Goal: Information Seeking & Learning: Check status

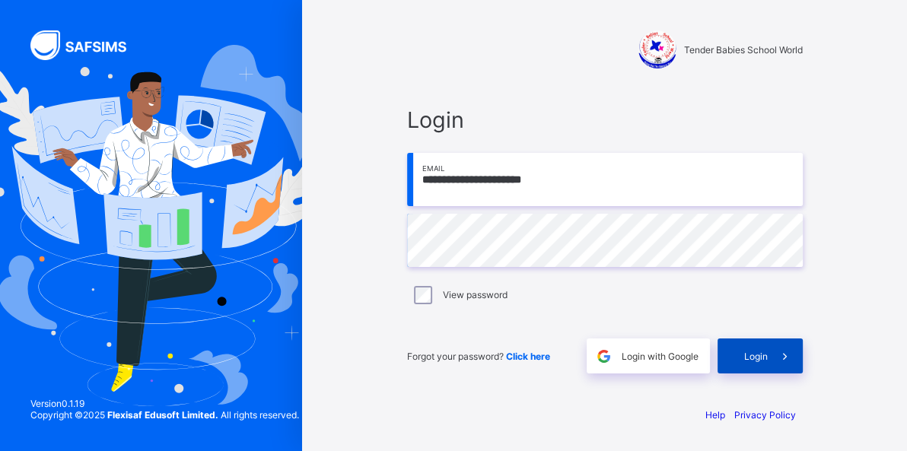
click at [763, 352] on span "Login" at bounding box center [756, 356] width 24 height 11
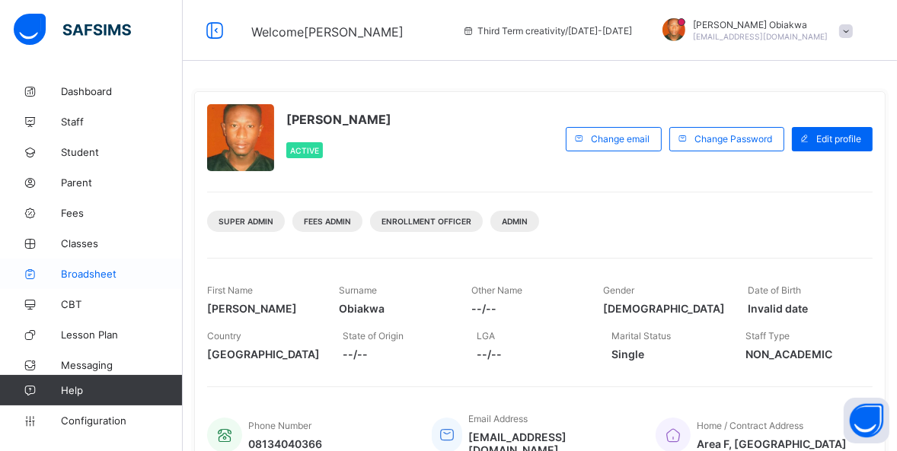
click at [81, 274] on span "Broadsheet" at bounding box center [122, 274] width 122 height 12
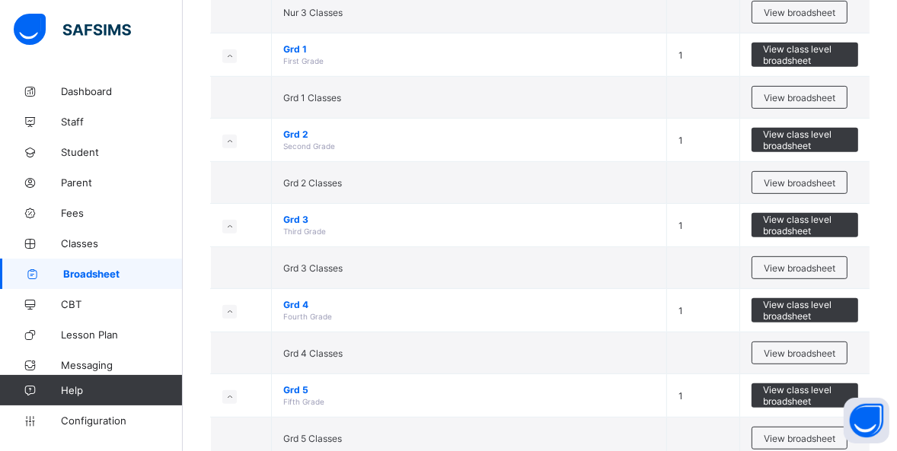
scroll to position [605, 0]
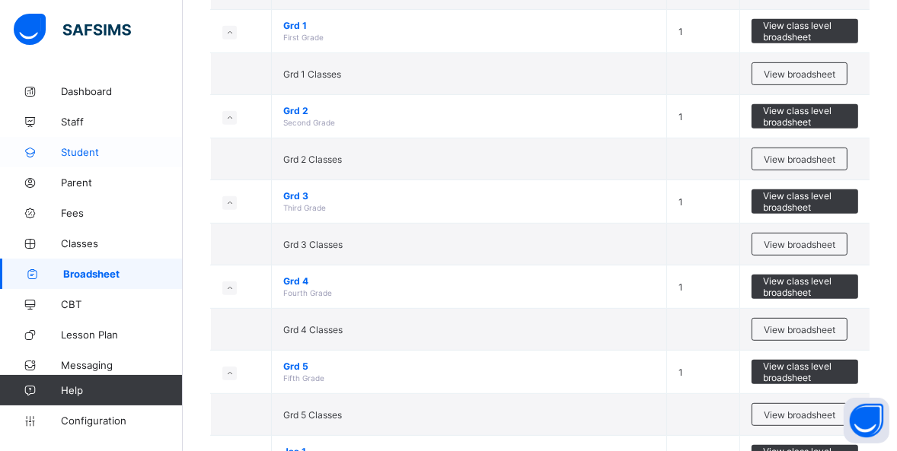
click at [91, 145] on link "Student" at bounding box center [91, 152] width 183 height 30
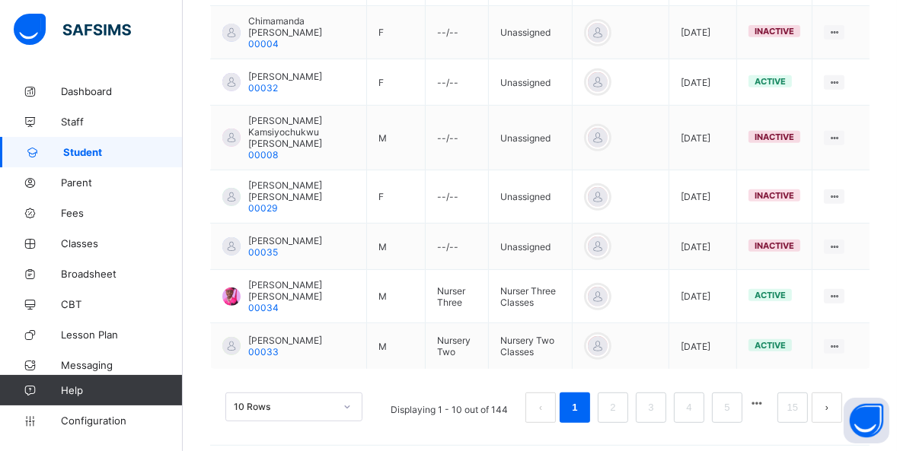
scroll to position [190, 0]
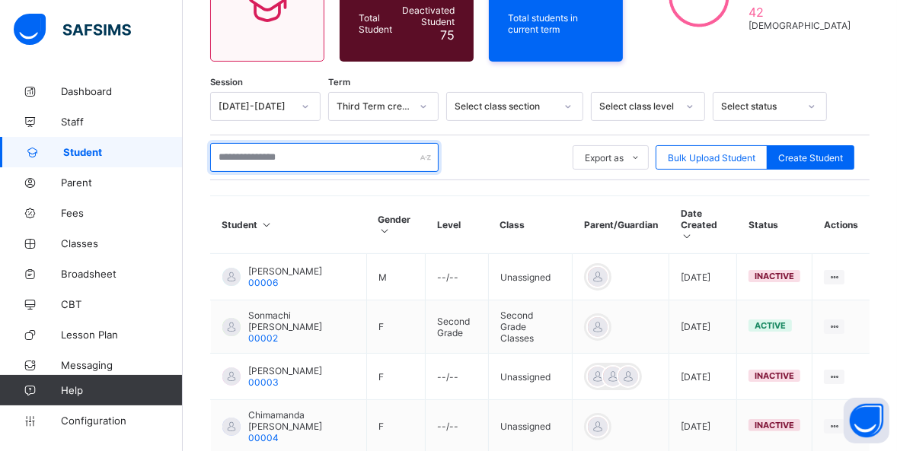
click at [340, 152] on input "text" at bounding box center [324, 157] width 228 height 29
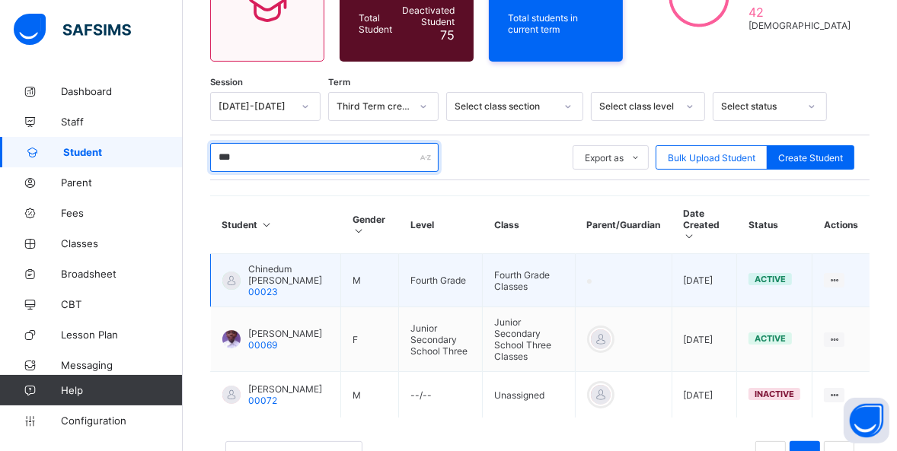
type input "***"
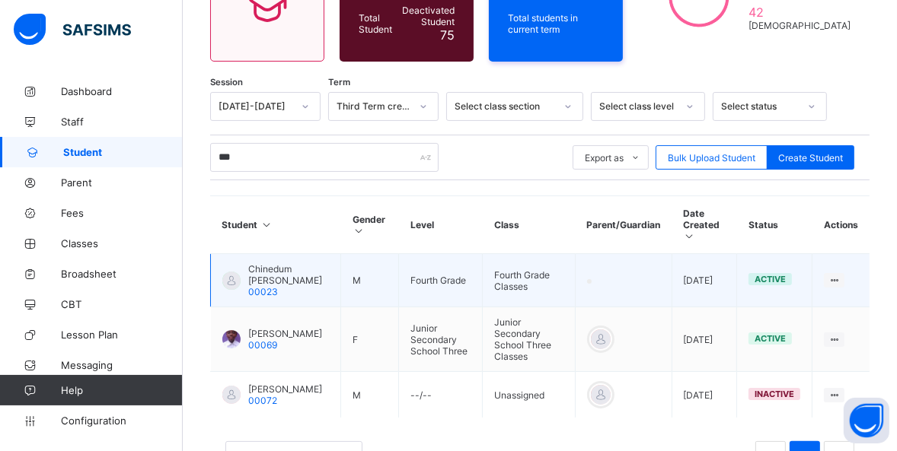
click at [257, 266] on span "Chinedum Daniel Okpechi" at bounding box center [288, 274] width 81 height 23
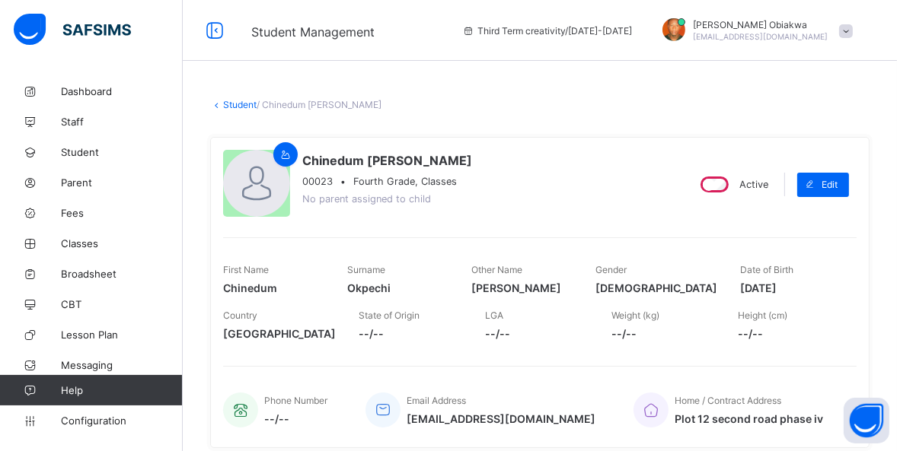
click at [240, 100] on link "Student" at bounding box center [239, 104] width 33 height 11
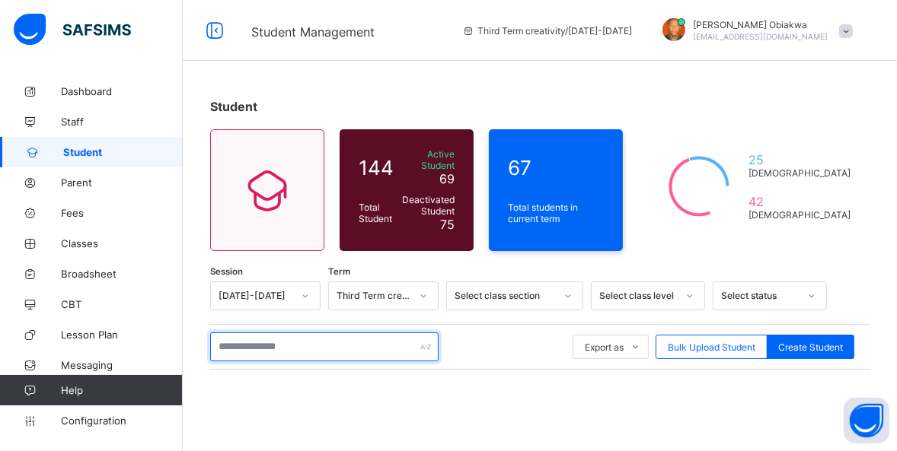
click at [265, 337] on input "text" at bounding box center [324, 347] width 228 height 29
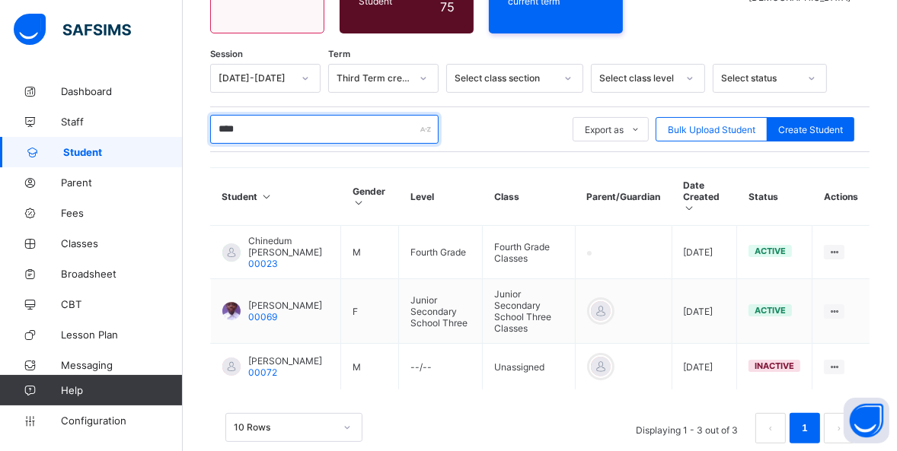
scroll to position [231, 0]
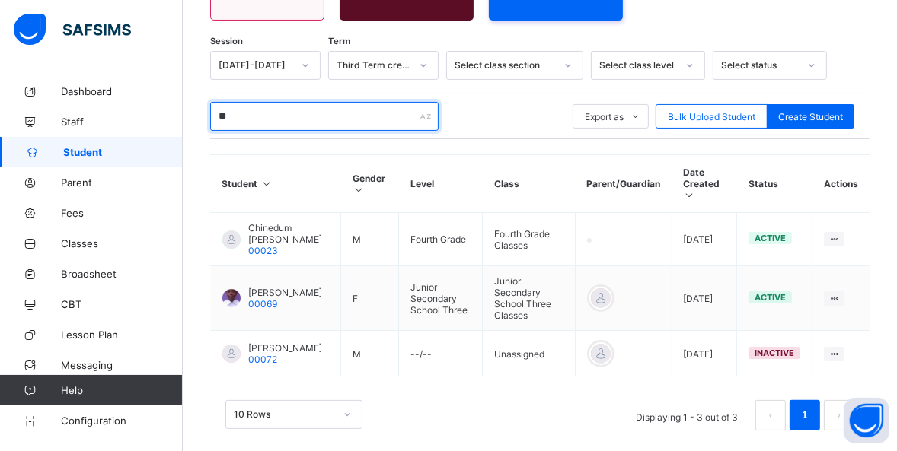
type input "*"
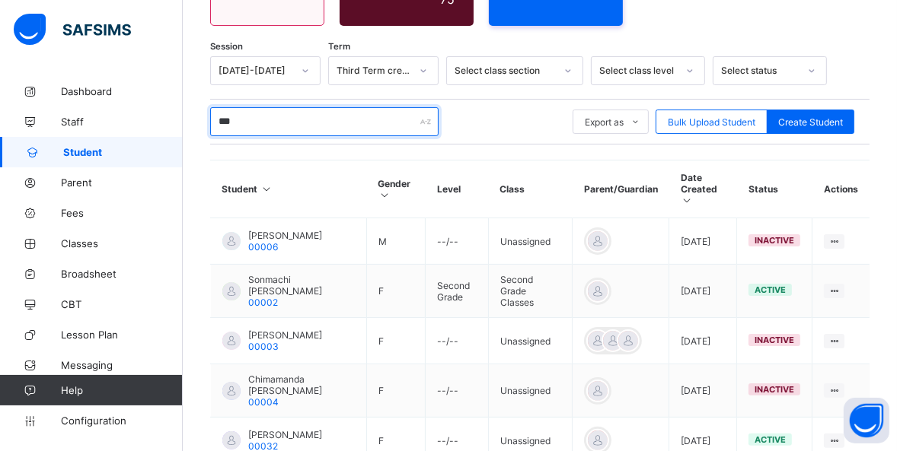
scroll to position [212, 0]
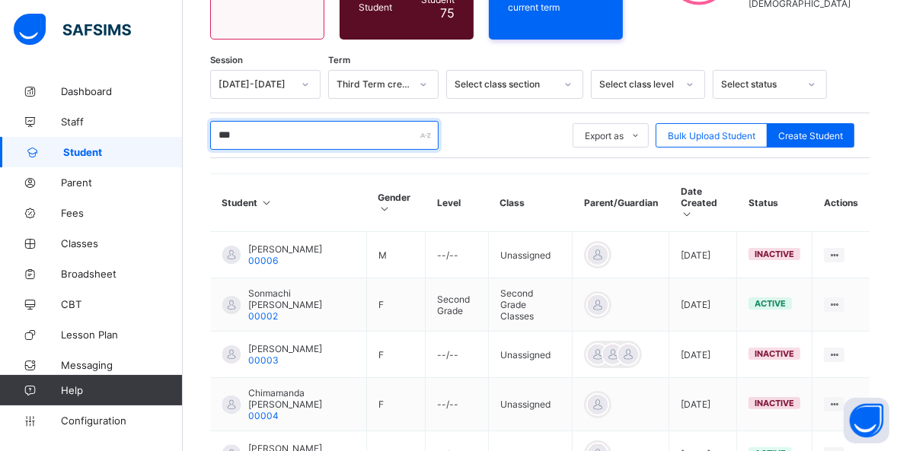
click at [274, 121] on input "***" at bounding box center [324, 135] width 228 height 29
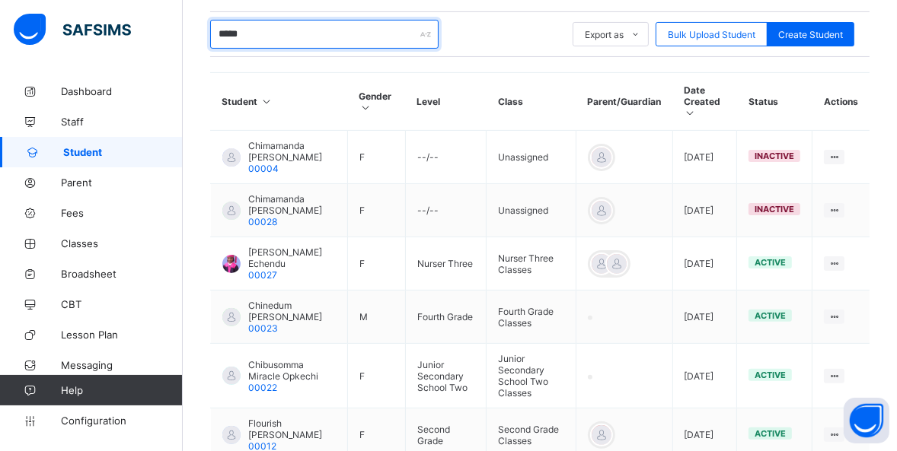
scroll to position [322, 0]
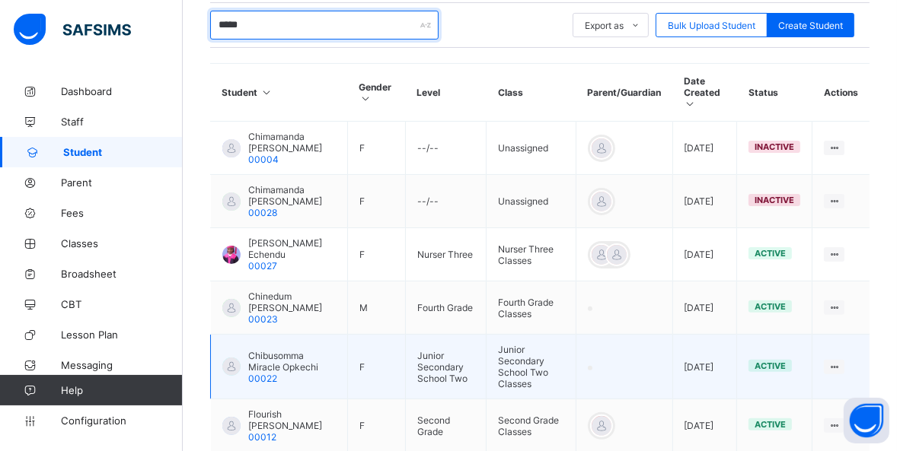
type input "*****"
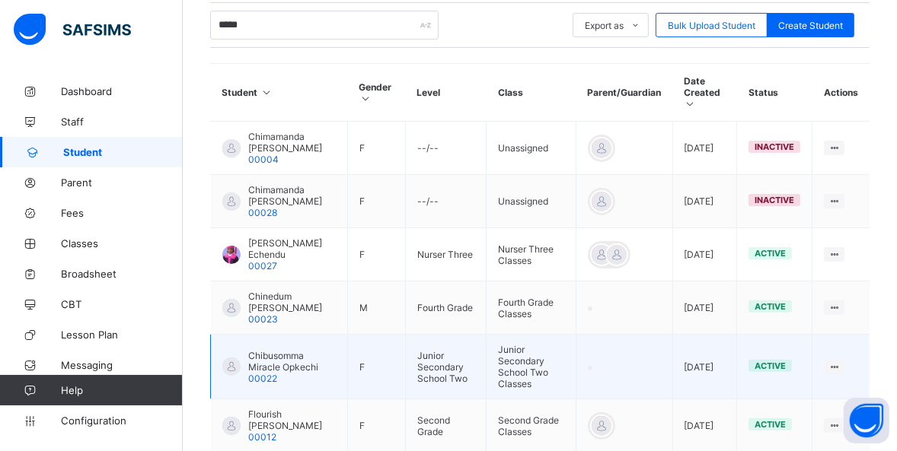
click at [285, 350] on span "Chibusomma Miracle Opkechi" at bounding box center [292, 361] width 88 height 23
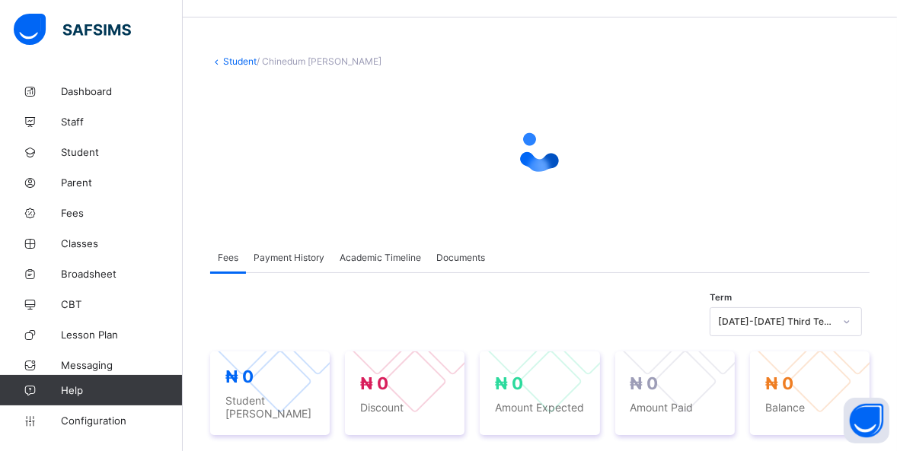
scroll to position [40, 0]
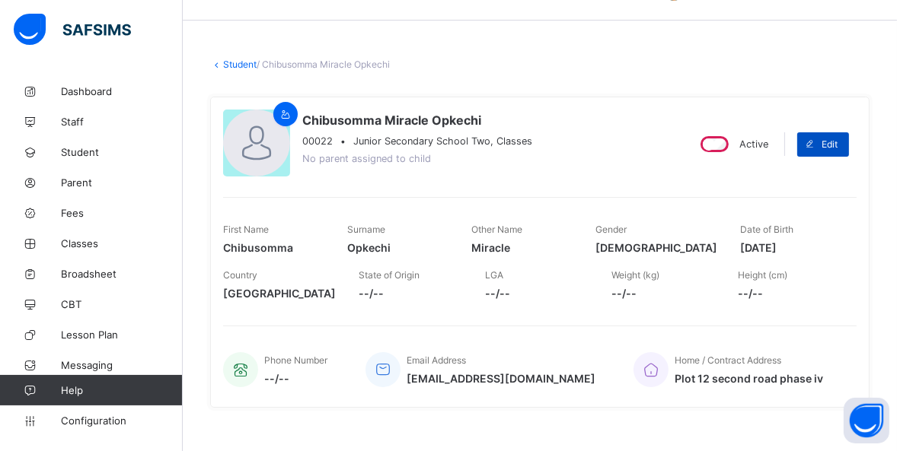
click at [835, 148] on span "Edit" at bounding box center [829, 144] width 16 height 11
select select "**"
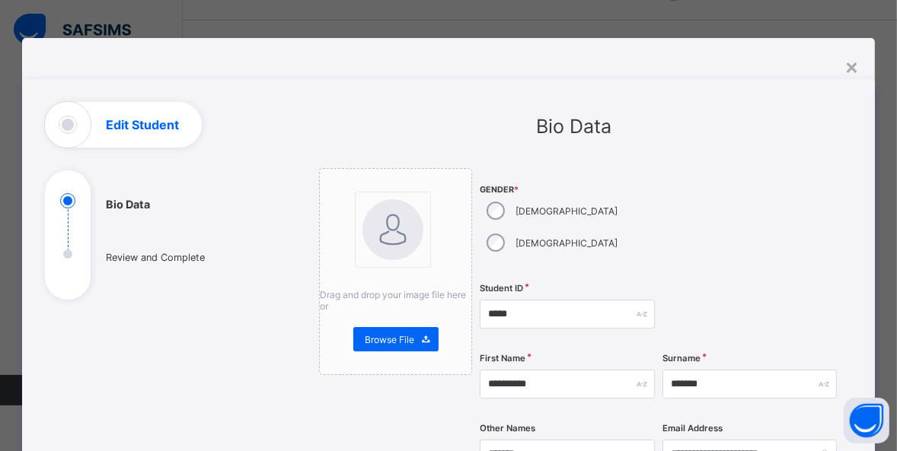
click at [535, 370] on input "**********" at bounding box center [566, 384] width 174 height 29
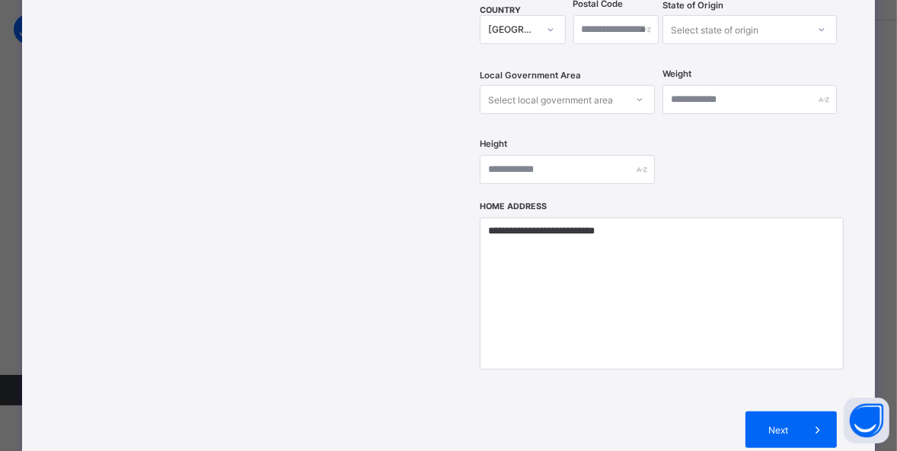
scroll to position [578, 0]
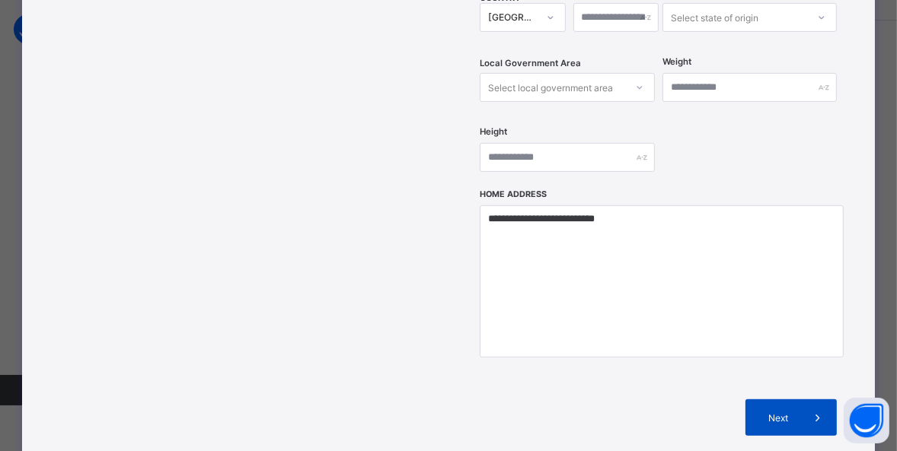
type input "******"
click at [778, 412] on span "Next" at bounding box center [778, 417] width 43 height 11
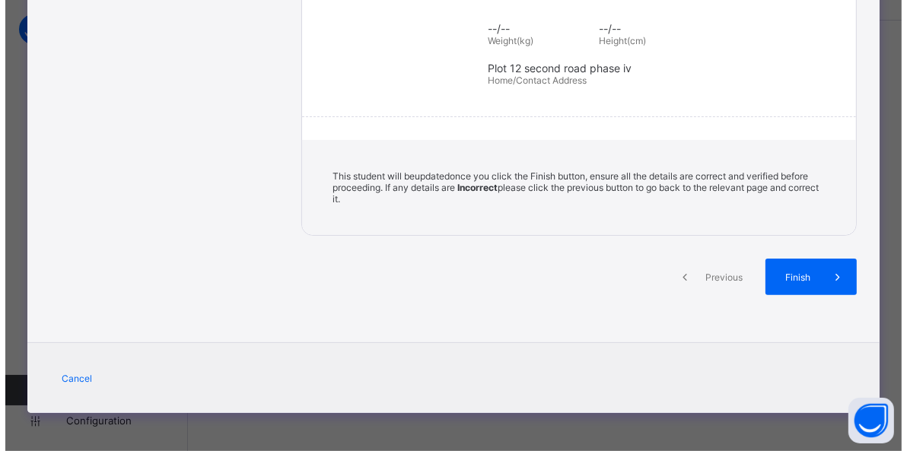
scroll to position [346, 0]
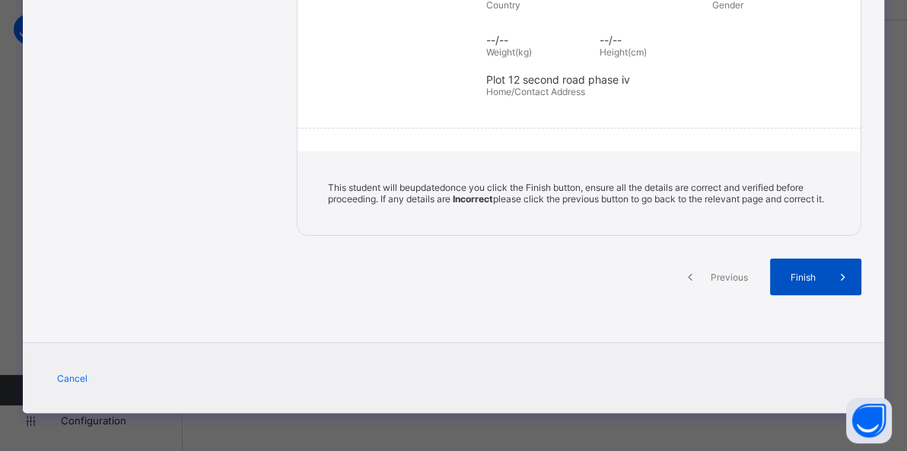
click at [797, 274] on span "Finish" at bounding box center [803, 277] width 43 height 11
click at [804, 283] on div "Finish" at bounding box center [815, 277] width 91 height 37
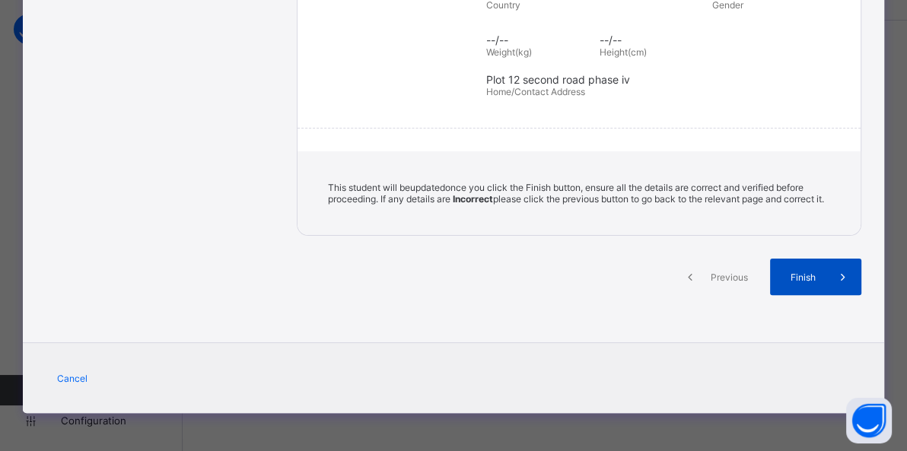
drag, startPoint x: 804, startPoint y: 283, endPoint x: 822, endPoint y: 274, distance: 20.4
click at [825, 274] on span at bounding box center [843, 277] width 37 height 37
click at [836, 278] on icon at bounding box center [843, 276] width 17 height 15
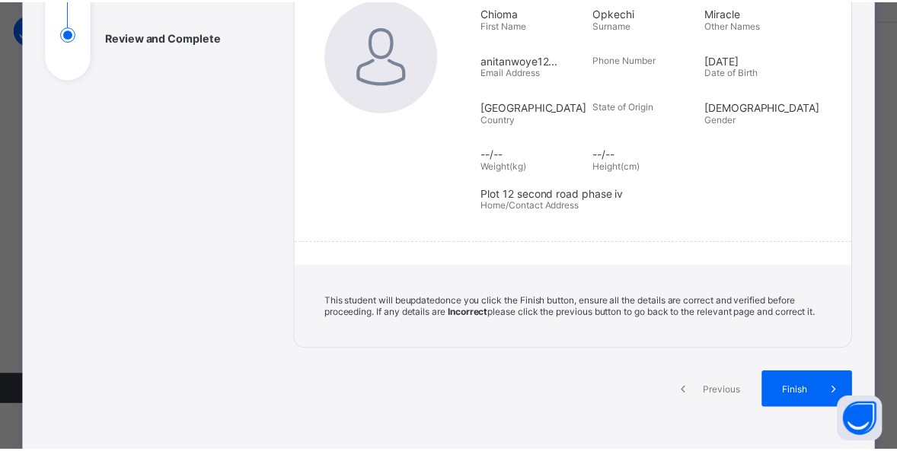
scroll to position [304, 0]
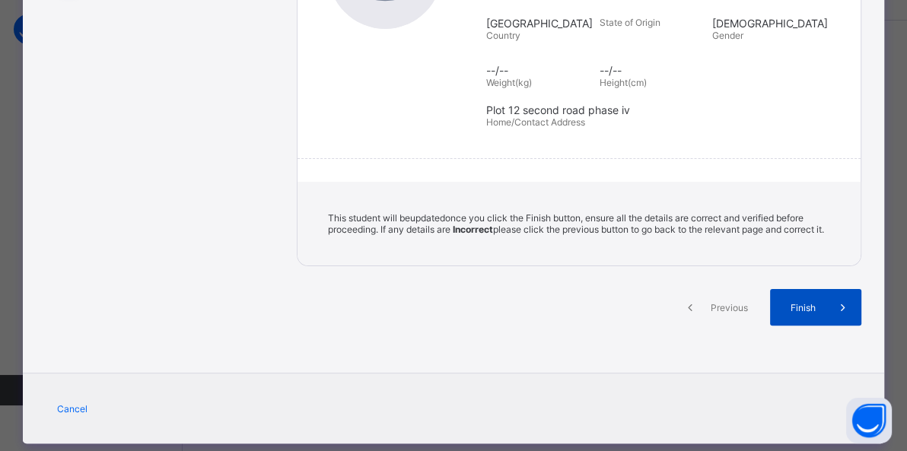
click at [801, 314] on span "Finish" at bounding box center [803, 307] width 43 height 11
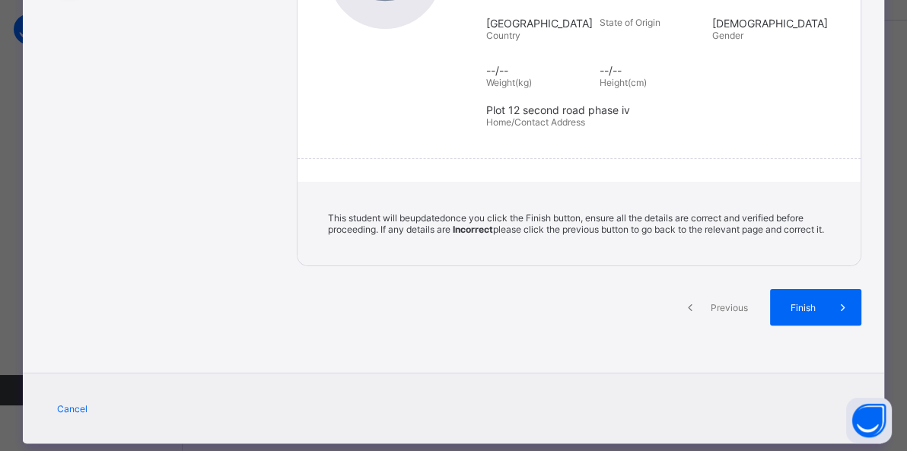
drag, startPoint x: 801, startPoint y: 317, endPoint x: 845, endPoint y: 341, distance: 50.4
click at [845, 341] on div "Previous Finish" at bounding box center [579, 320] width 565 height 63
click at [837, 315] on icon at bounding box center [843, 307] width 17 height 15
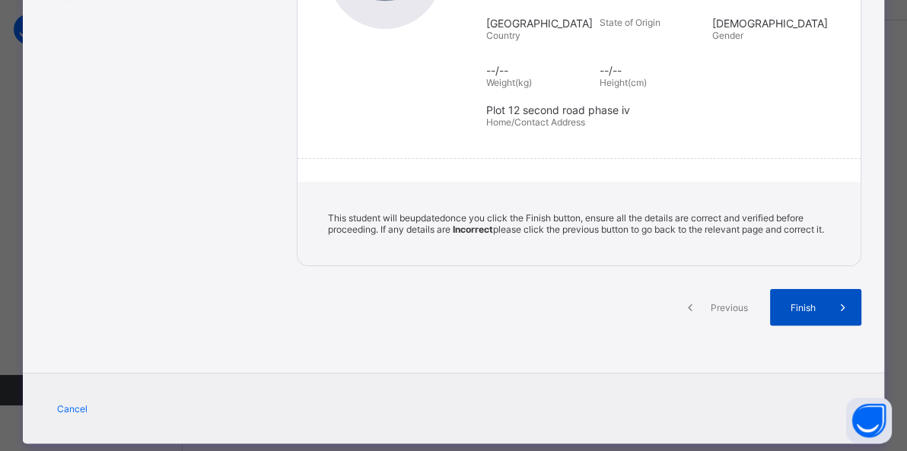
click at [837, 315] on icon at bounding box center [843, 307] width 17 height 15
click at [693, 315] on icon at bounding box center [690, 307] width 17 height 15
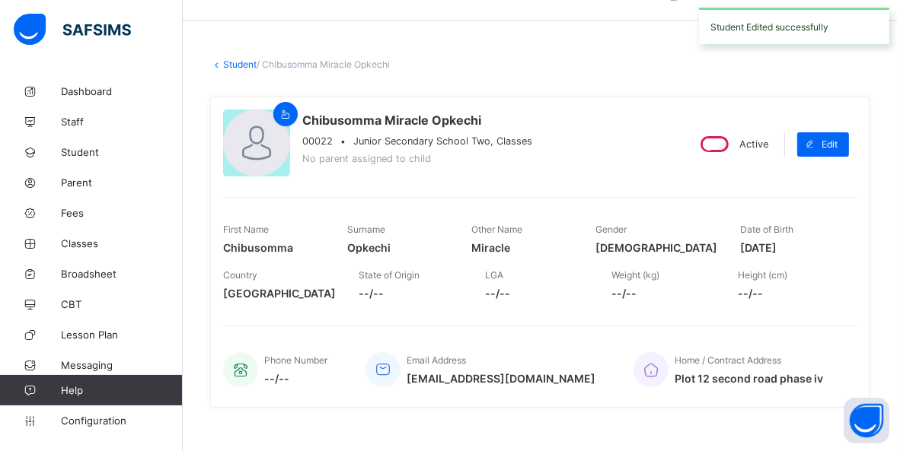
click at [563, 88] on div "Chibusomma Miracle Opkechi 00022 • Junior Secondary School Two, Classes No pare…" at bounding box center [539, 252] width 659 height 334
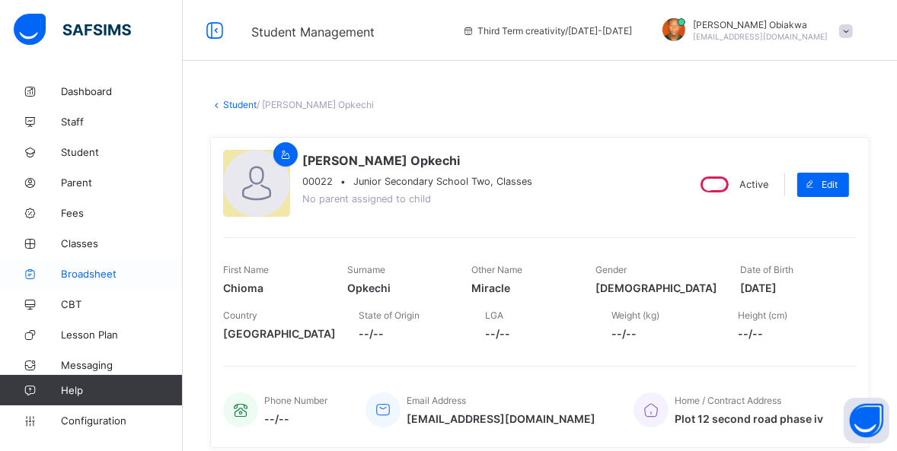
click at [103, 285] on link "Broadsheet" at bounding box center [91, 274] width 183 height 30
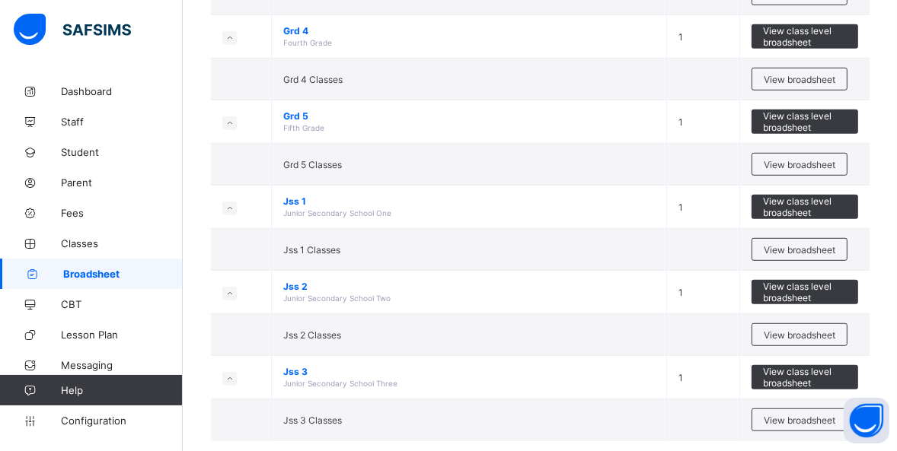
scroll to position [880, 0]
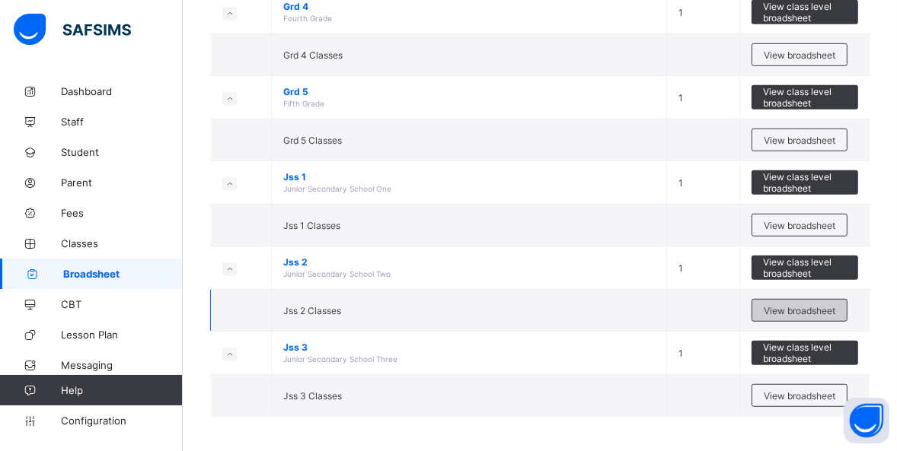
click at [796, 308] on span "View broadsheet" at bounding box center [799, 310] width 72 height 11
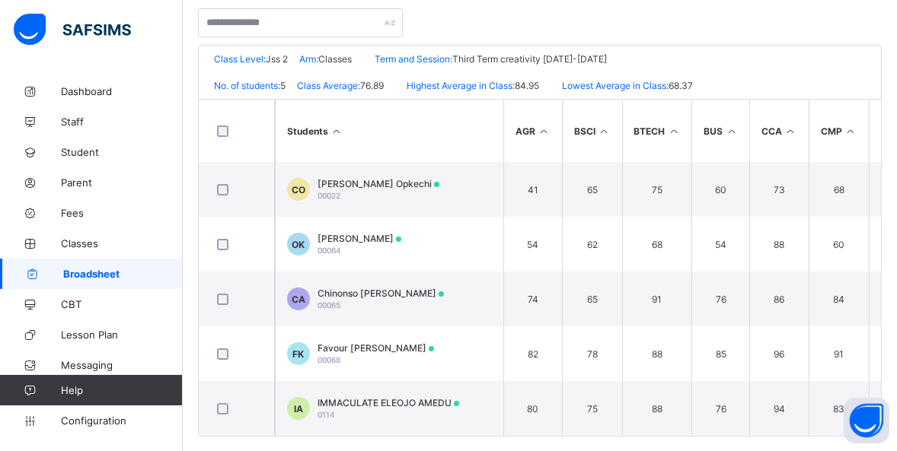
scroll to position [324, 0]
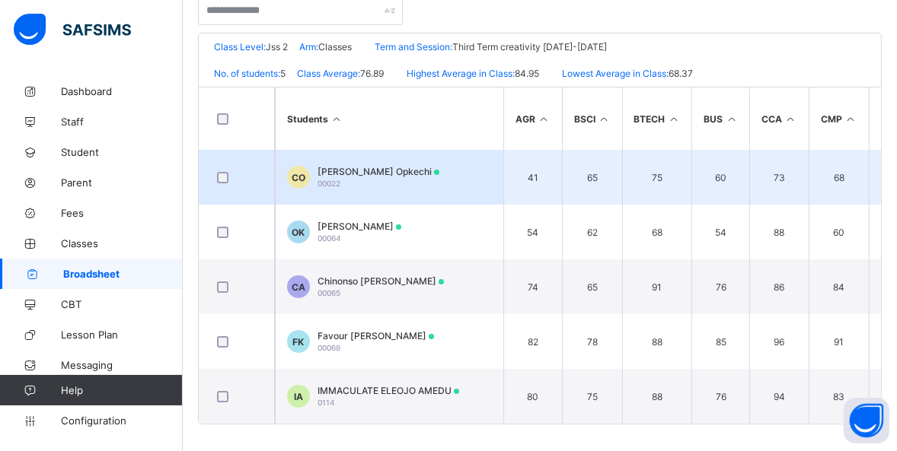
click at [355, 169] on span "[PERSON_NAME] Opkechi" at bounding box center [378, 171] width 122 height 11
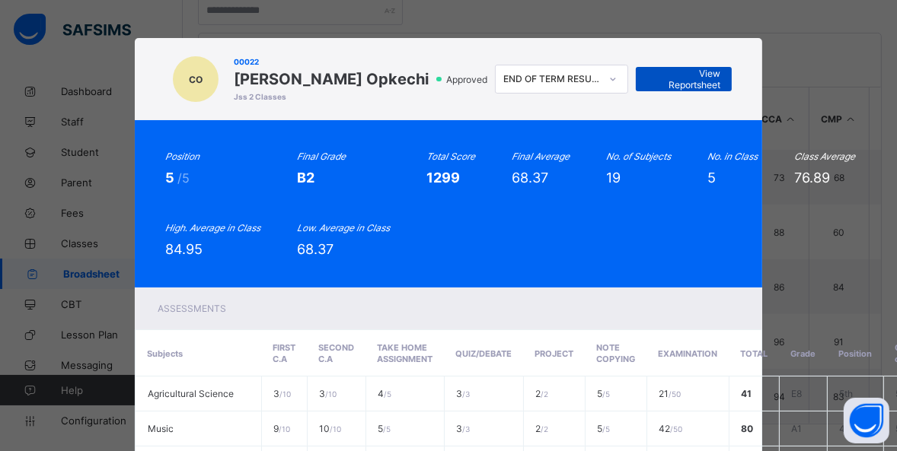
click at [684, 75] on span "View Reportsheet" at bounding box center [683, 79] width 73 height 23
click at [585, 333] on th "NOTE COPYING" at bounding box center [616, 353] width 62 height 46
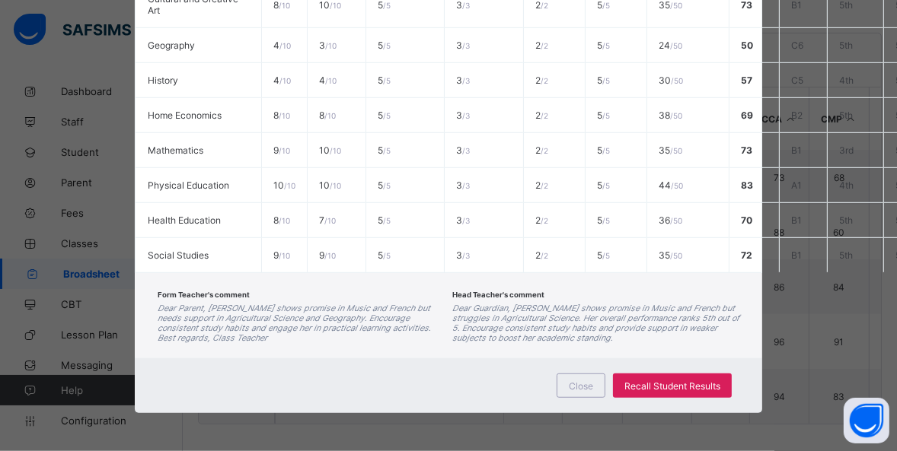
scroll to position [938, 0]
click at [578, 381] on span "Close" at bounding box center [581, 386] width 24 height 11
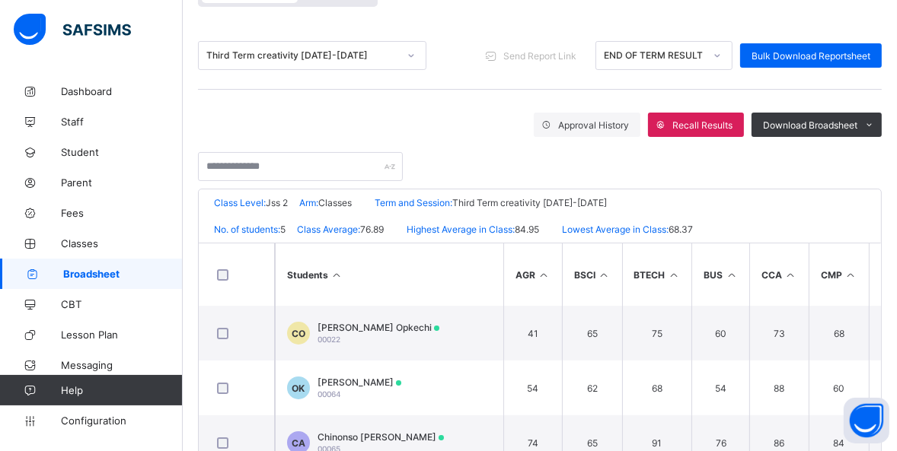
scroll to position [166, 0]
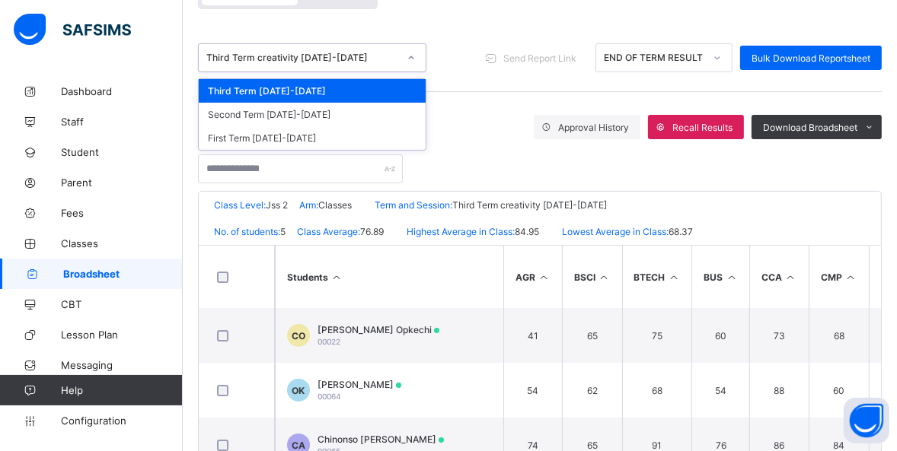
click at [407, 60] on icon at bounding box center [410, 57] width 9 height 15
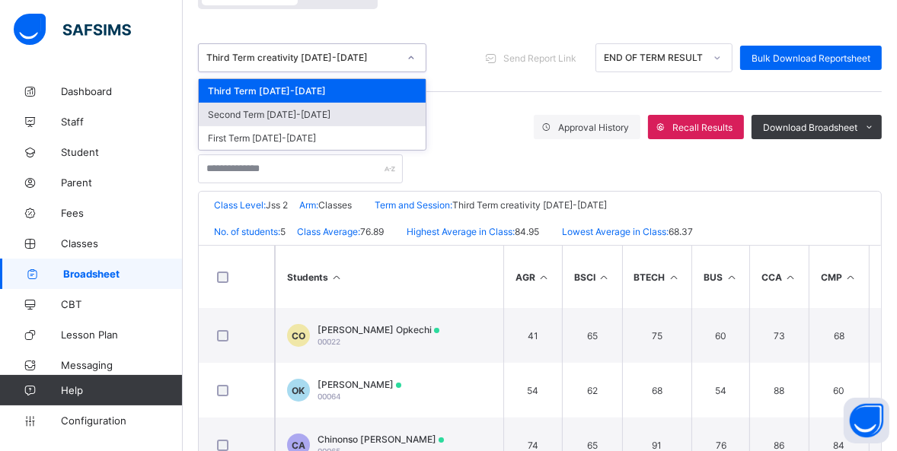
click at [386, 113] on div "Second Term 2024-2025" at bounding box center [312, 115] width 227 height 24
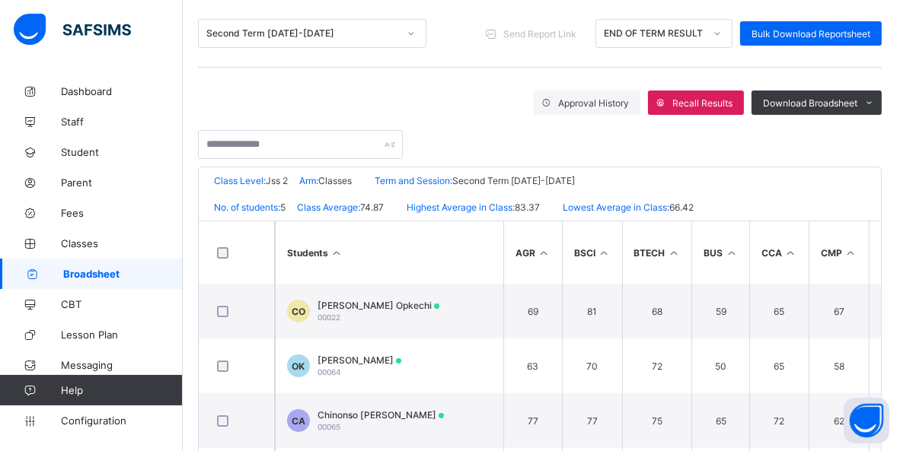
scroll to position [193, 0]
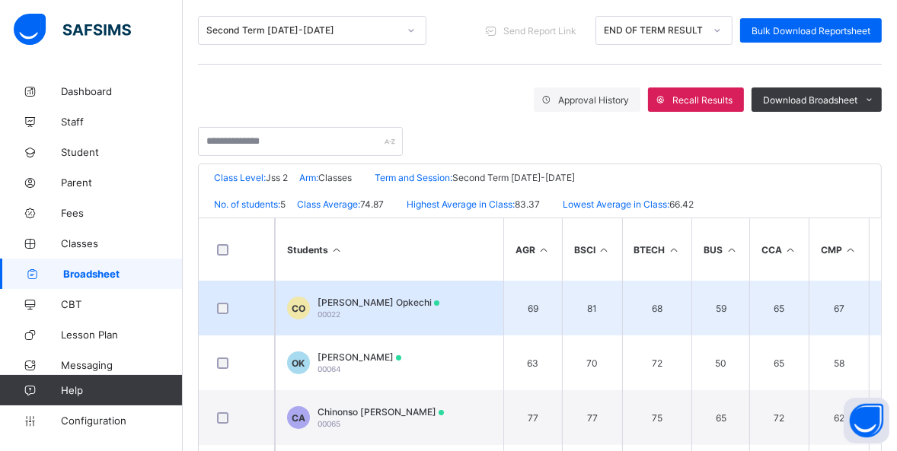
click at [406, 312] on div "Chioma Miracle Opkechi 00022" at bounding box center [378, 308] width 122 height 23
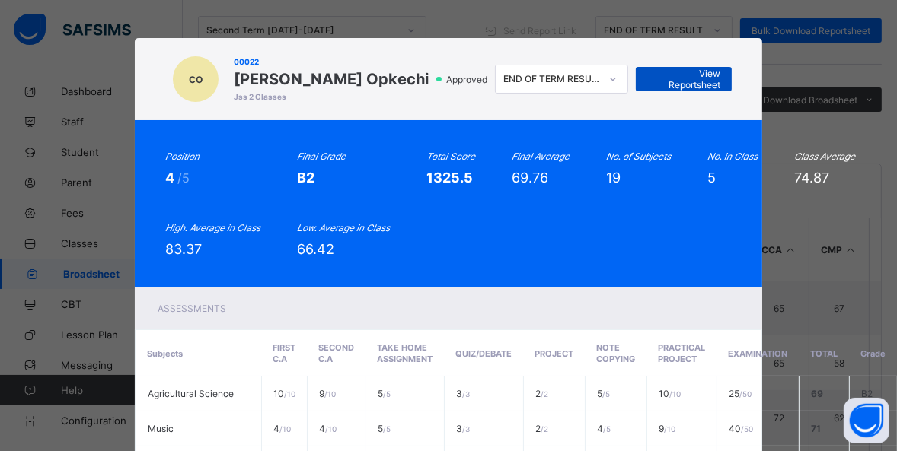
click at [687, 81] on span "View Reportsheet" at bounding box center [683, 79] width 73 height 23
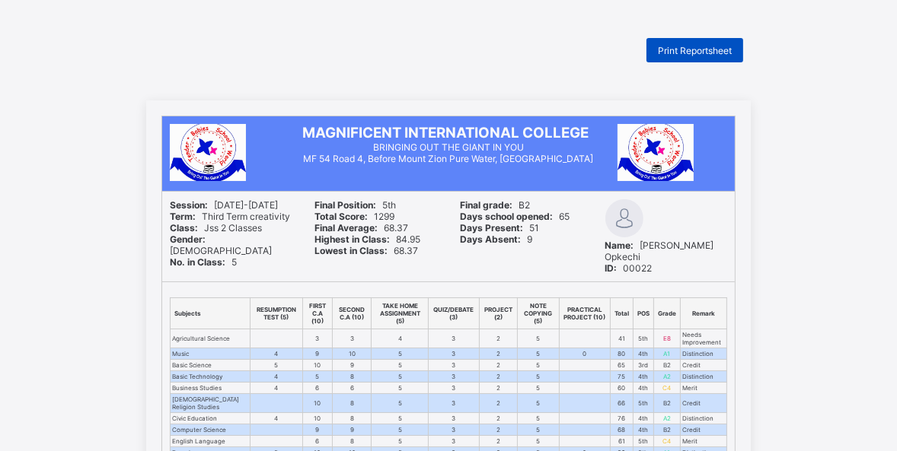
click at [706, 46] on span "Print Reportsheet" at bounding box center [695, 50] width 74 height 11
click at [714, 47] on span "Print Reportsheet" at bounding box center [695, 50] width 74 height 11
